Goal: Information Seeking & Learning: Check status

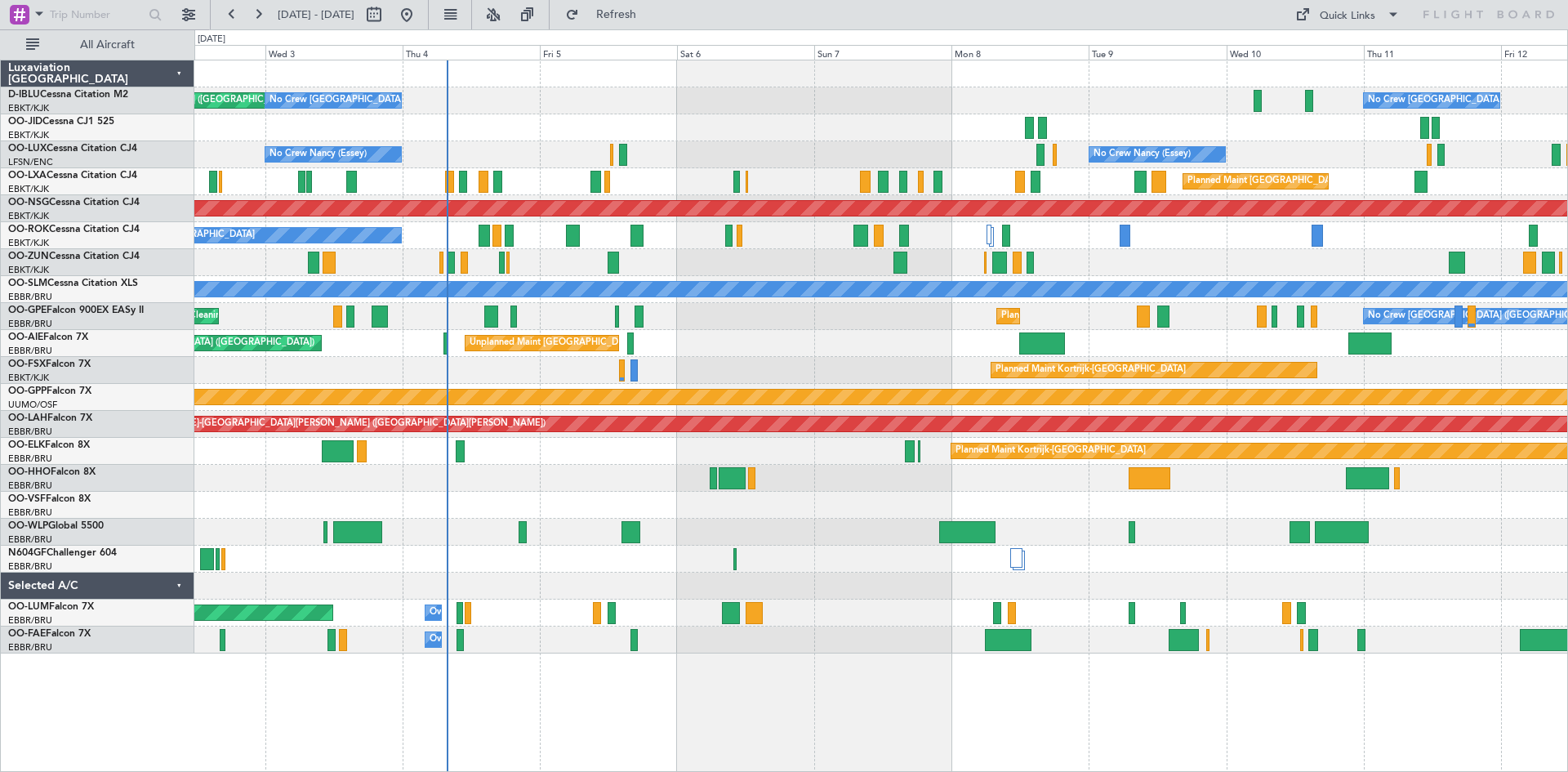
click at [796, 335] on div "AOG Maint [GEOGRAPHIC_DATA] ([GEOGRAPHIC_DATA] National) No Crew [GEOGRAPHIC_DA…" at bounding box center [881, 357] width 1374 height 593
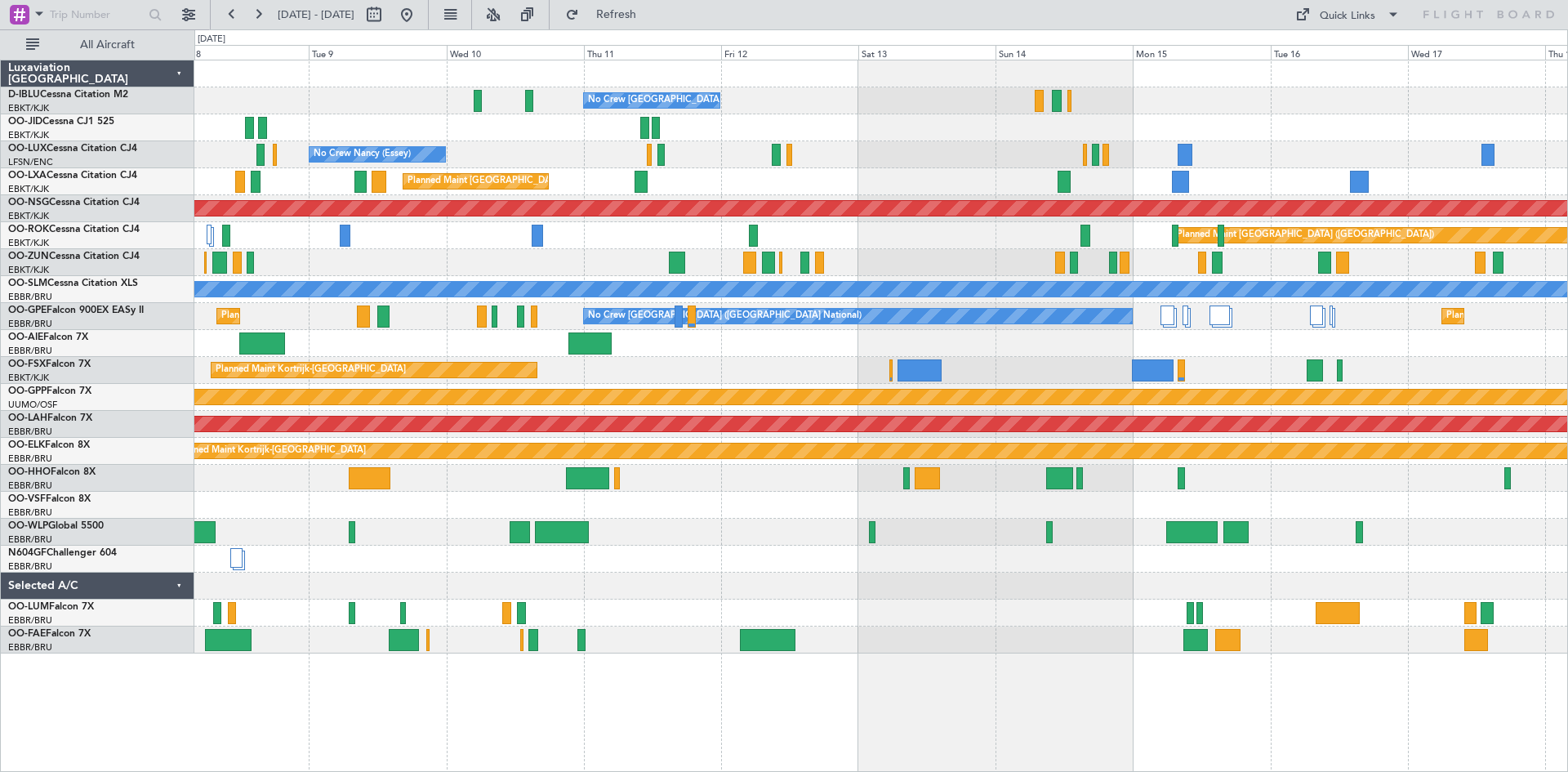
click at [500, 379] on div "Planned Maint Kortrijk-[GEOGRAPHIC_DATA]" at bounding box center [881, 370] width 1374 height 27
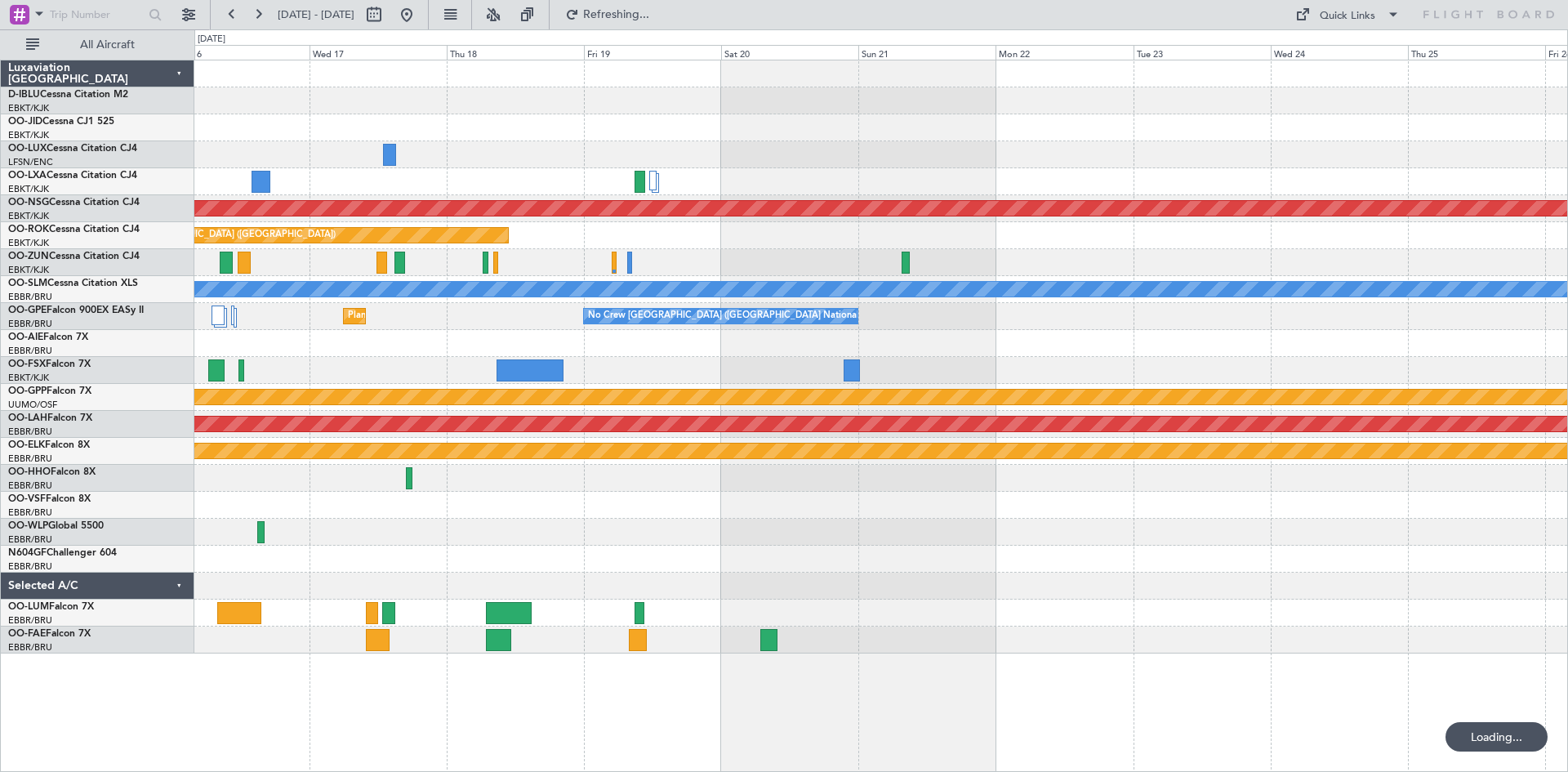
click at [380, 371] on div "Planned Maint [GEOGRAPHIC_DATA] ([GEOGRAPHIC_DATA]) Planned Maint [GEOGRAPHIC_D…" at bounding box center [881, 357] width 1374 height 593
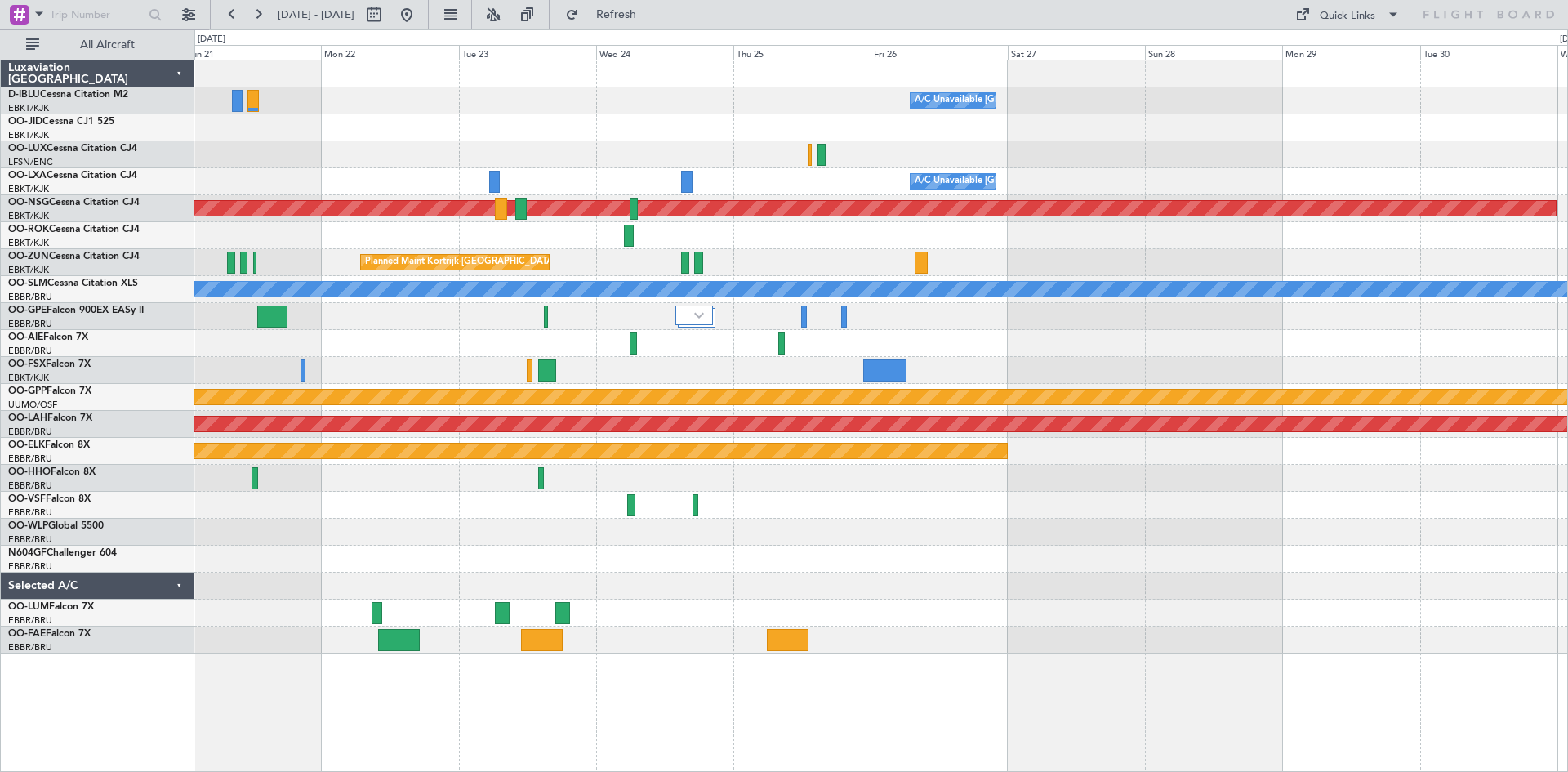
click at [683, 364] on div at bounding box center [881, 370] width 1374 height 27
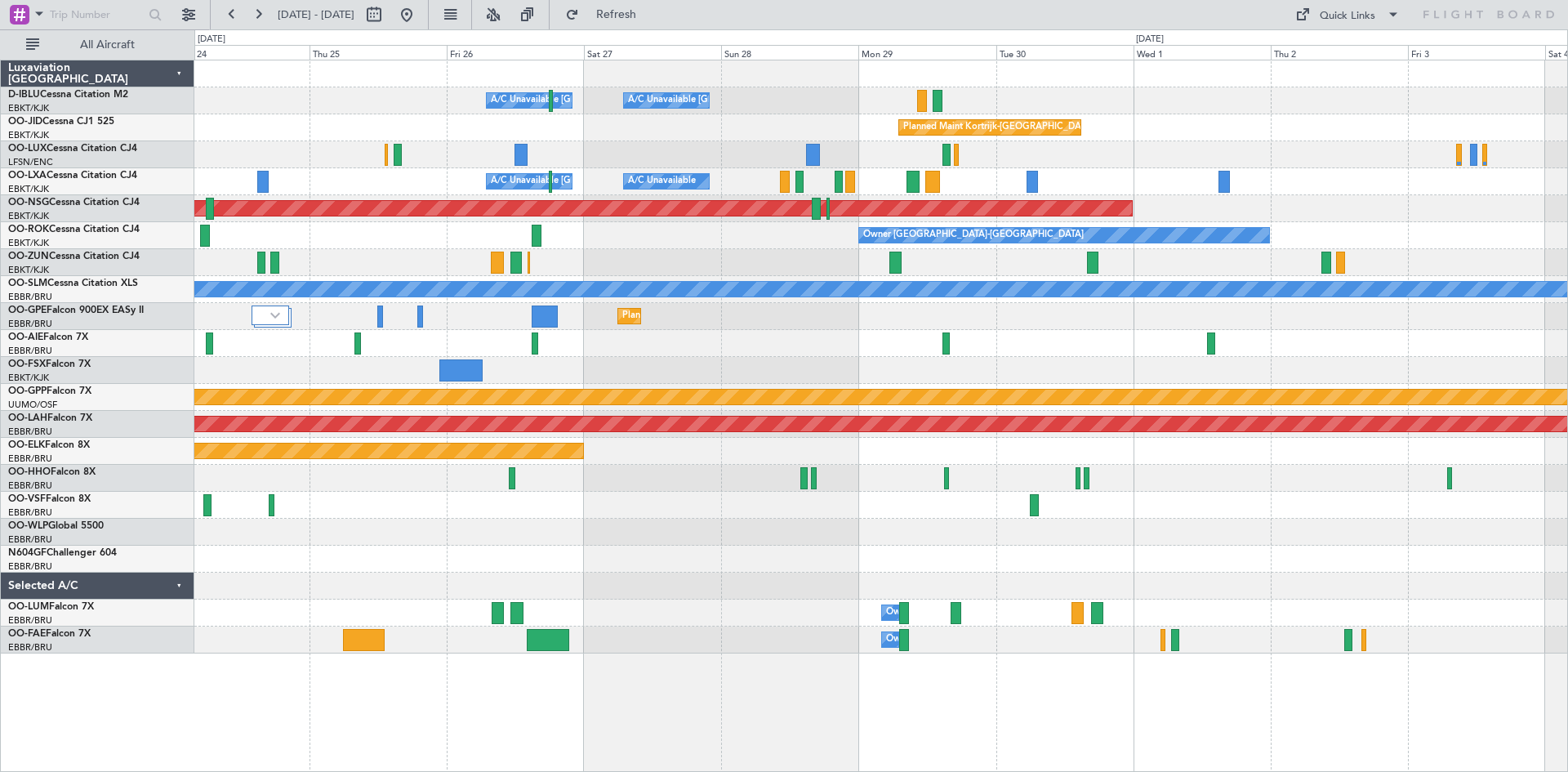
click at [715, 321] on div "Planned Maint [GEOGRAPHIC_DATA] ([GEOGRAPHIC_DATA] National)" at bounding box center [881, 316] width 1374 height 27
click at [506, 14] on button at bounding box center [493, 15] width 26 height 26
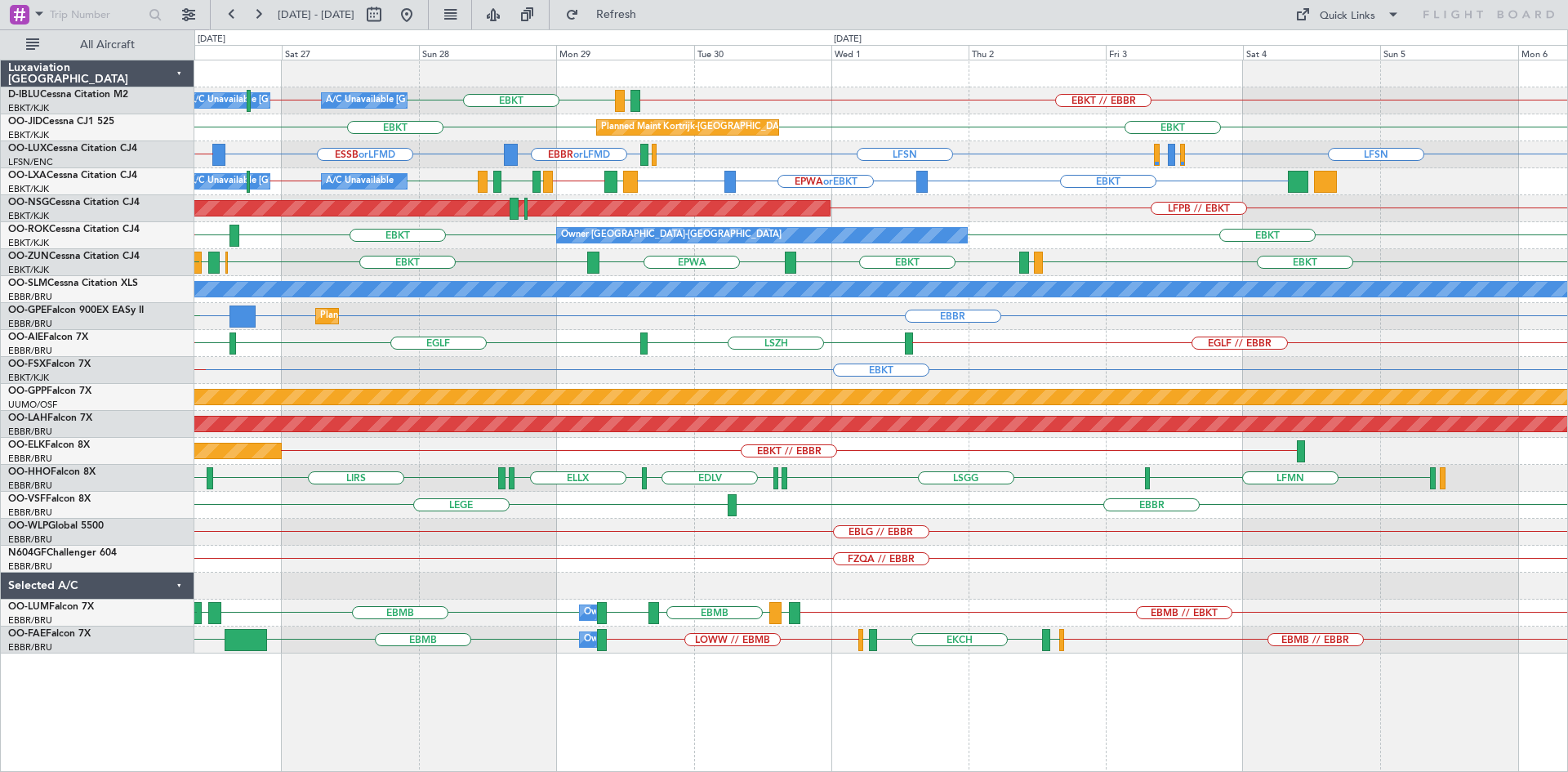
click at [765, 198] on div "A/C Unavailable [GEOGRAPHIC_DATA] ([GEOGRAPHIC_DATA] National) A/C Unavailable …" at bounding box center [881, 357] width 1374 height 593
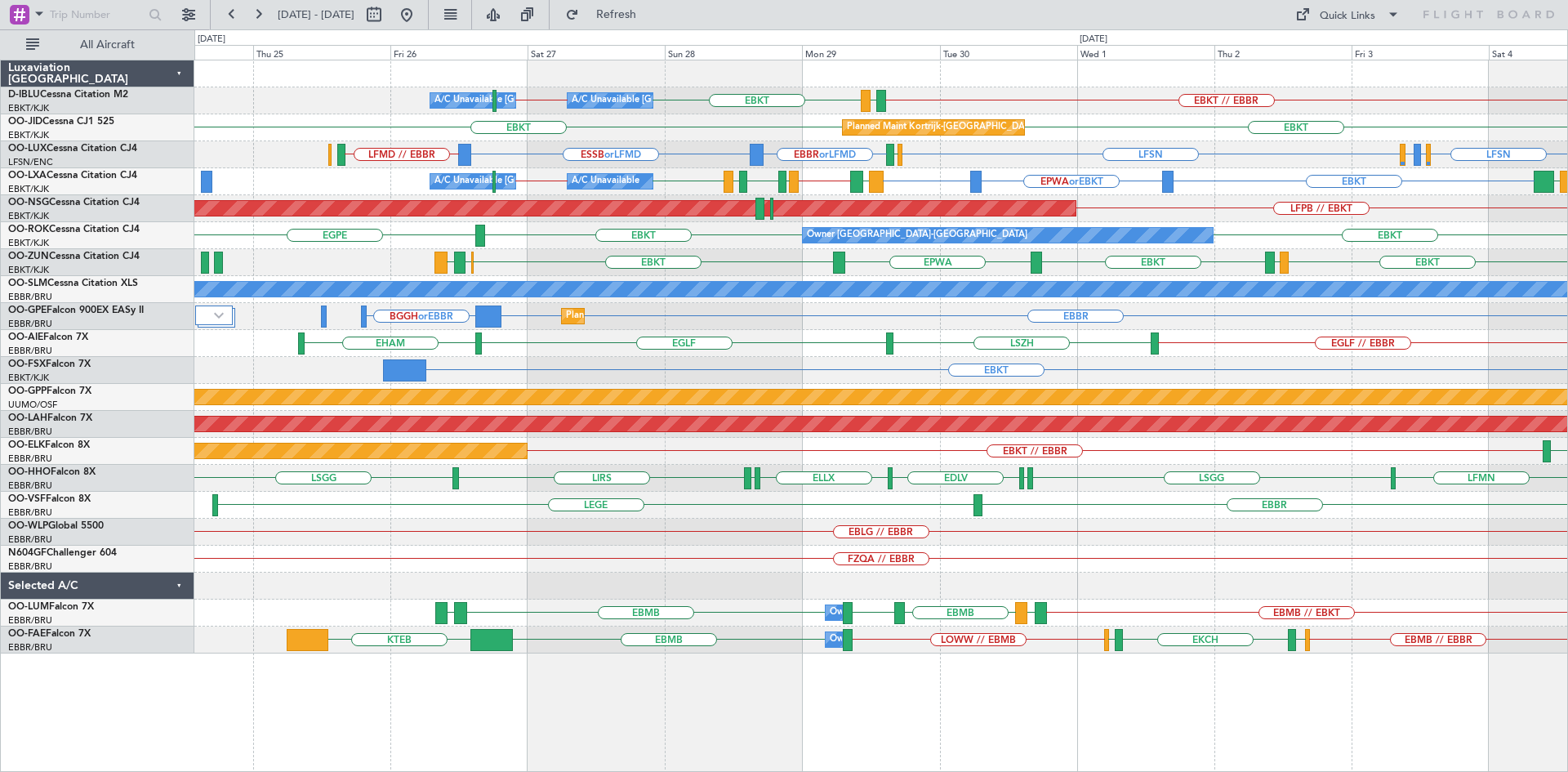
click at [793, 262] on div "EBKT EPWA EBKT EBOS [PERSON_NAME] EBKT LEGE Planned Maint [GEOGRAPHIC_DATA]-[GE…" at bounding box center [881, 262] width 1374 height 27
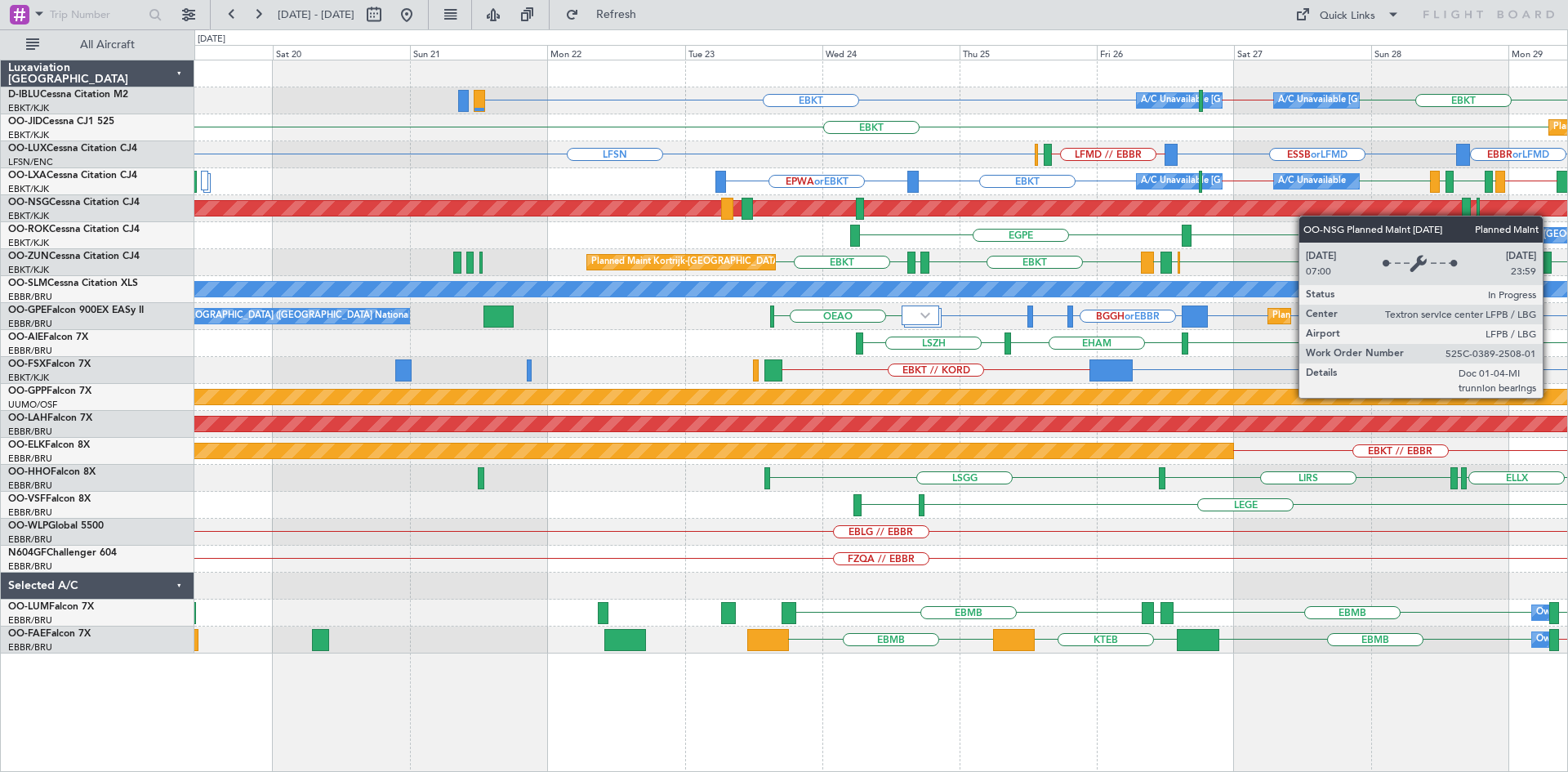
click at [1402, 212] on div "Planned Maint [GEOGRAPHIC_DATA] ([GEOGRAPHIC_DATA]) LFPB // EBKT" at bounding box center [881, 209] width 1374 height 27
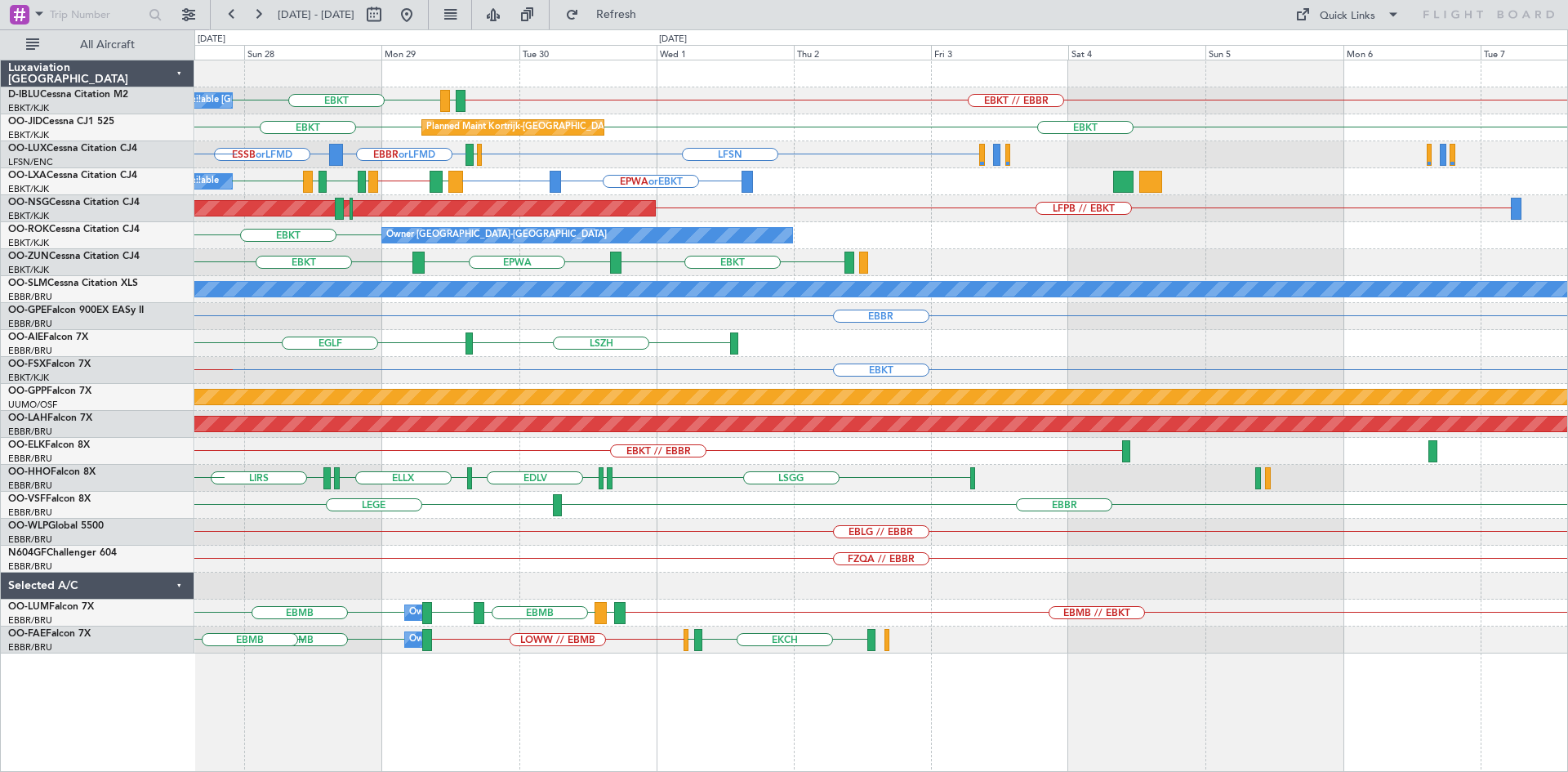
click at [314, 216] on div "Planned Maint [GEOGRAPHIC_DATA] ([GEOGRAPHIC_DATA]) LFPB // EBKT" at bounding box center [881, 209] width 1374 height 27
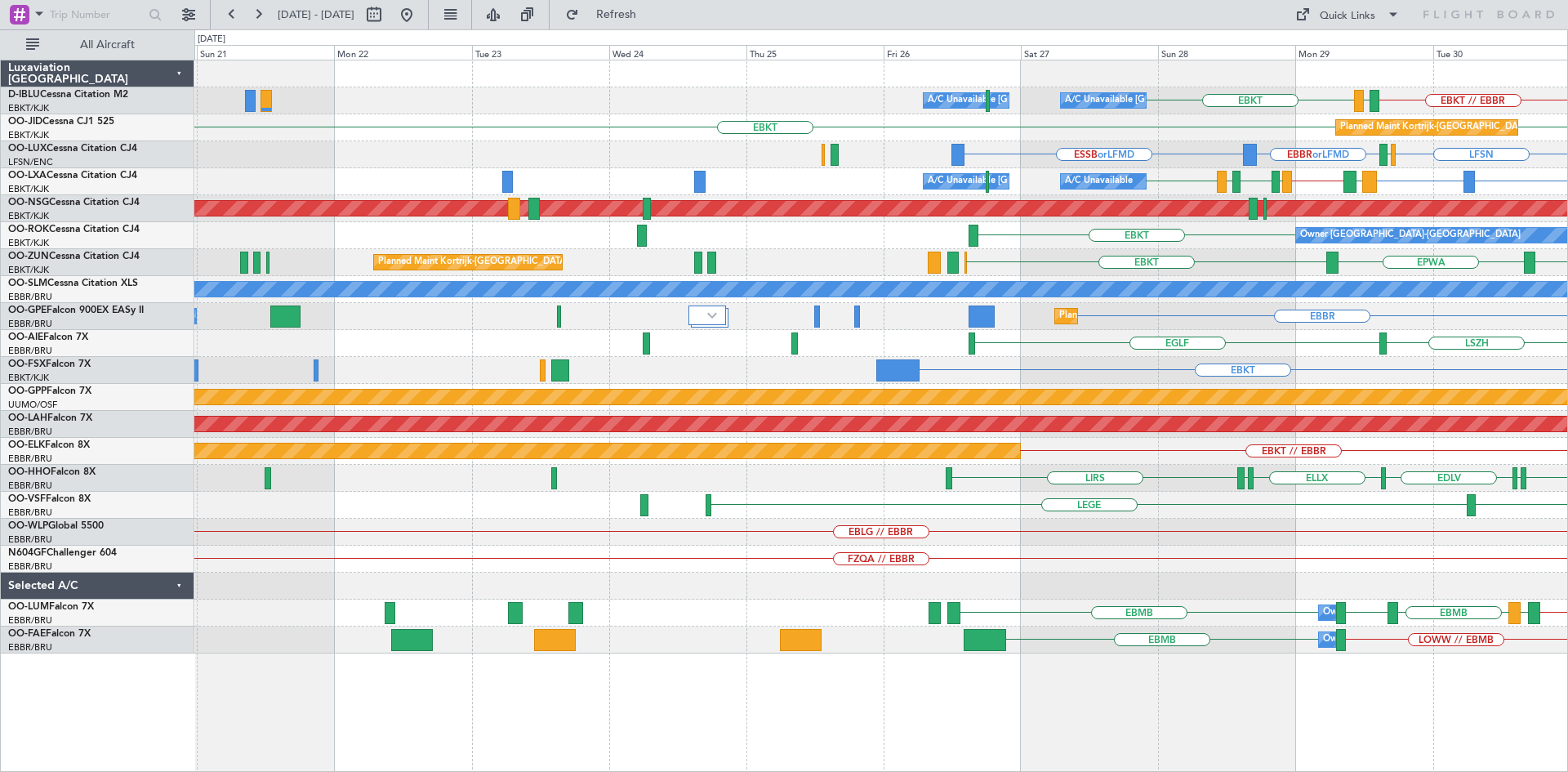
click at [1264, 259] on div "A/C Unavailable [GEOGRAPHIC_DATA]-[GEOGRAPHIC_DATA] EBKT // EBBR LFTH EBKT A/C …" at bounding box center [881, 357] width 1374 height 593
